Goal: Book appointment/travel/reservation

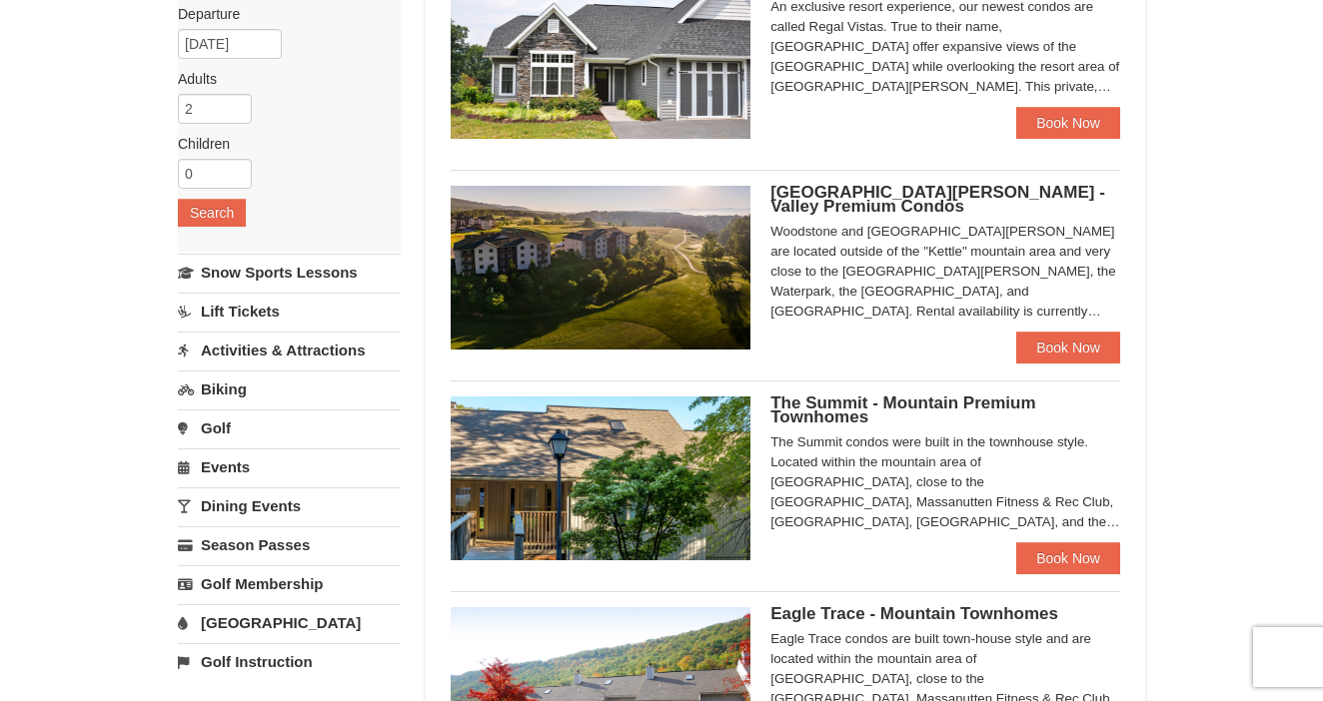
scroll to position [237, 1]
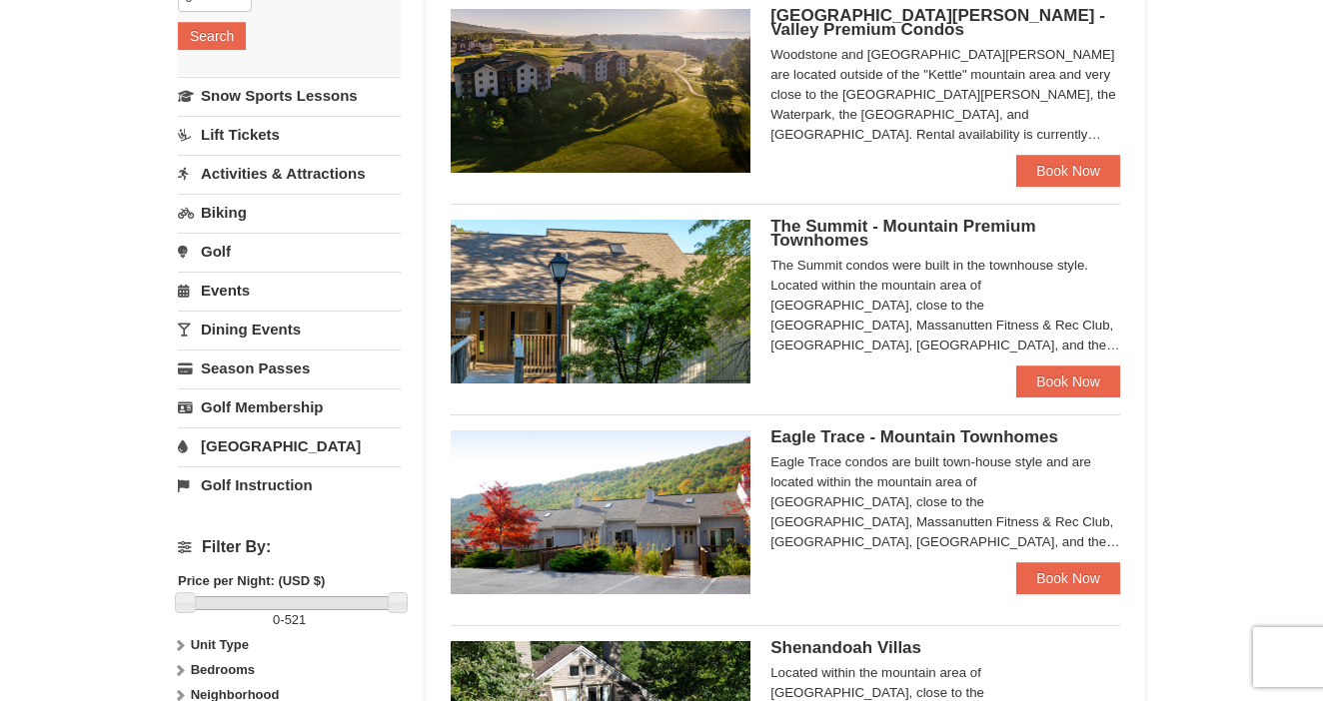
scroll to position [415, 0]
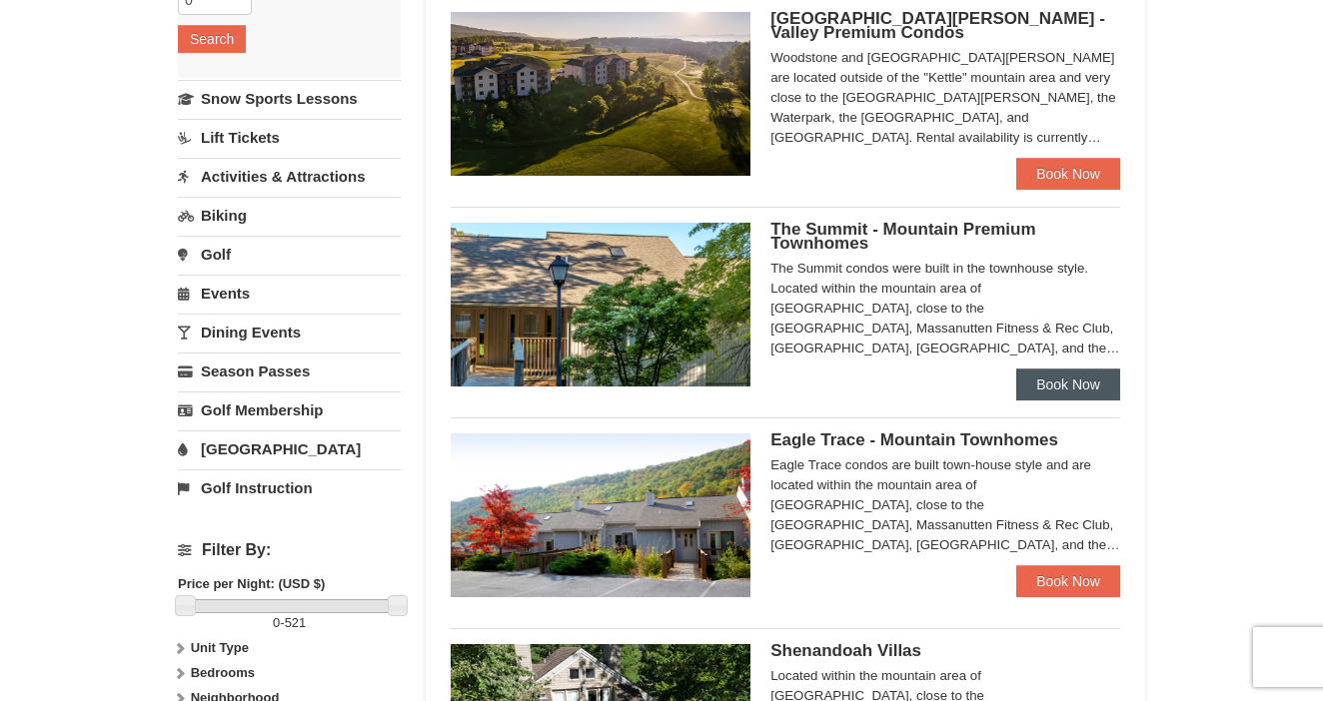
click at [1049, 379] on link "Book Now" at bounding box center [1068, 385] width 104 height 32
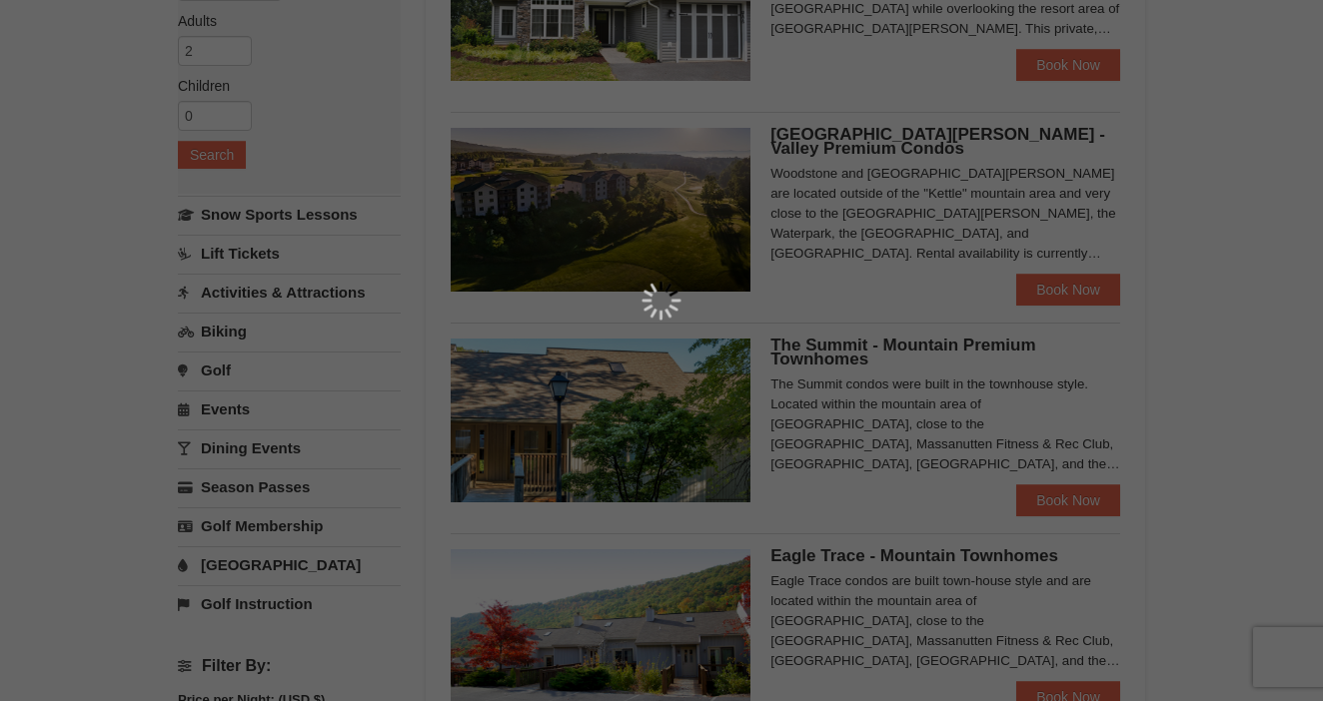
scroll to position [302, 0]
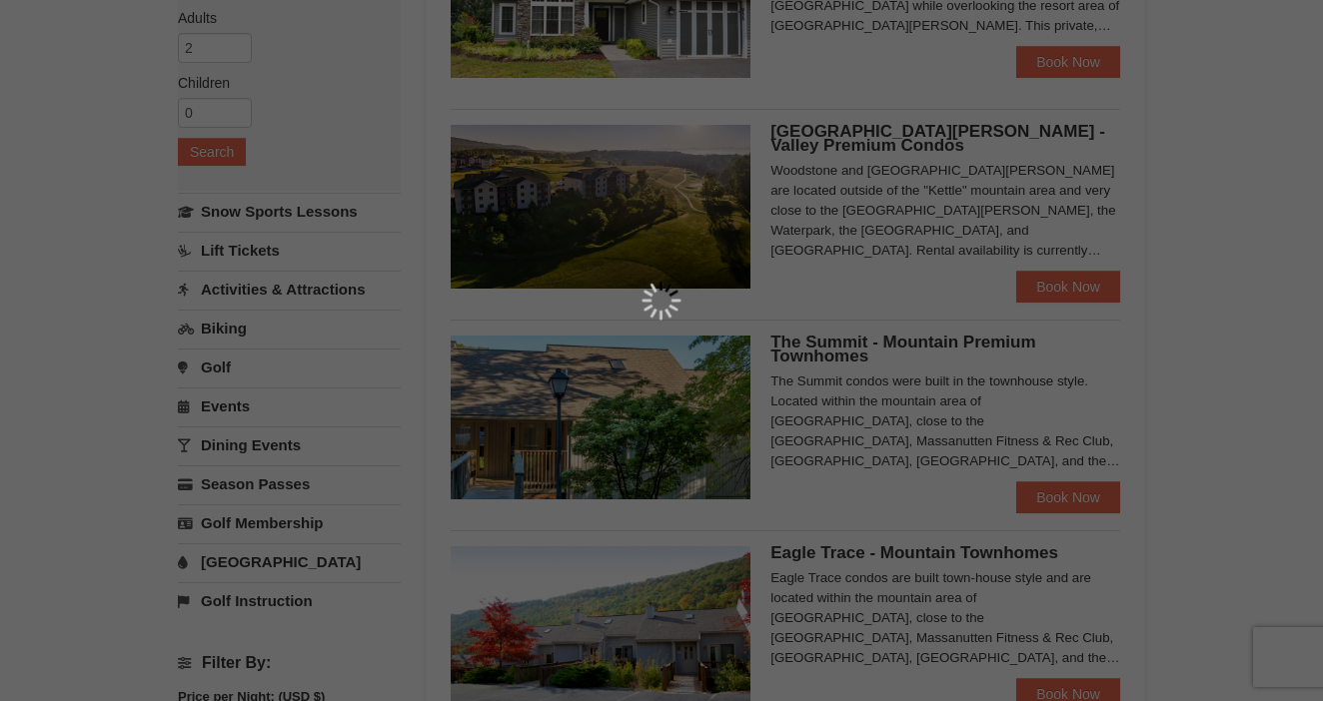
click at [1069, 288] on div at bounding box center [661, 350] width 1323 height 701
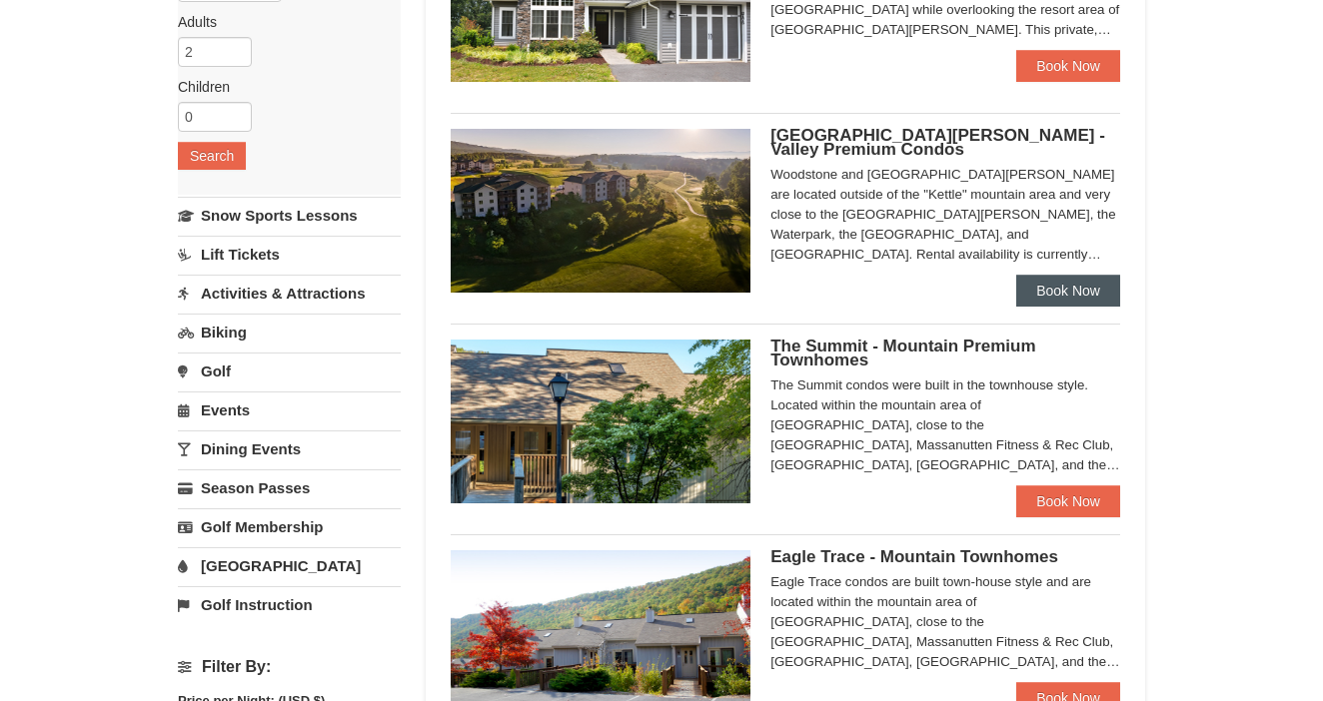
click at [1068, 294] on link "Book Now" at bounding box center [1068, 291] width 104 height 32
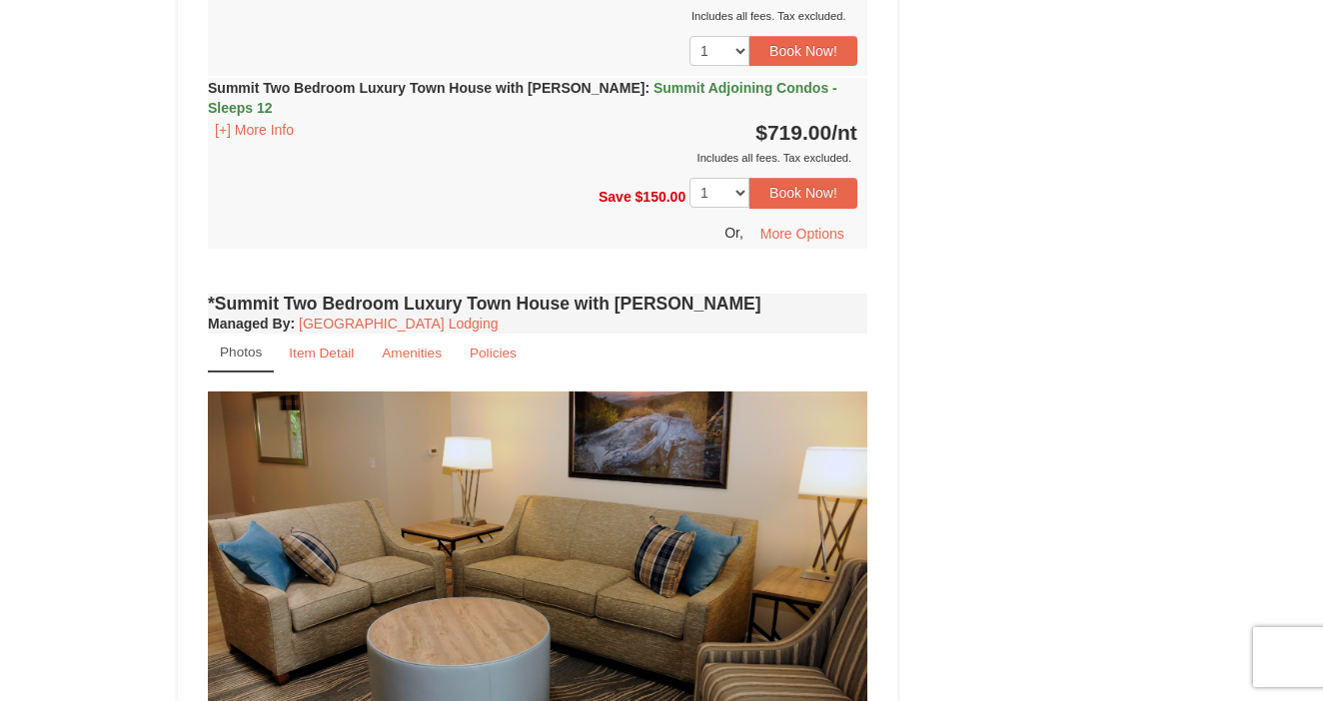
scroll to position [1268, 0]
